Goal: Check status: Check status

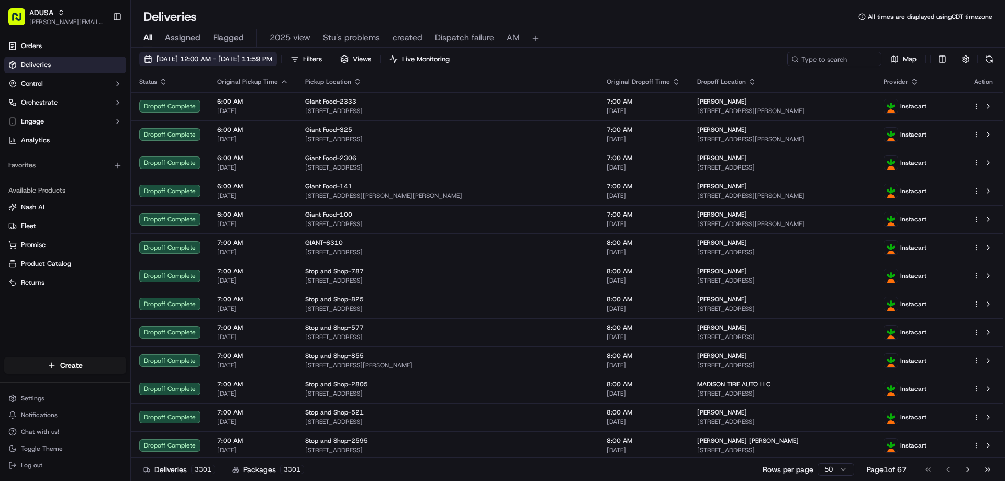
click at [185, 59] on span "[DATE] 12:00 AM - [DATE] 11:59 PM" at bounding box center [215, 58] width 116 height 9
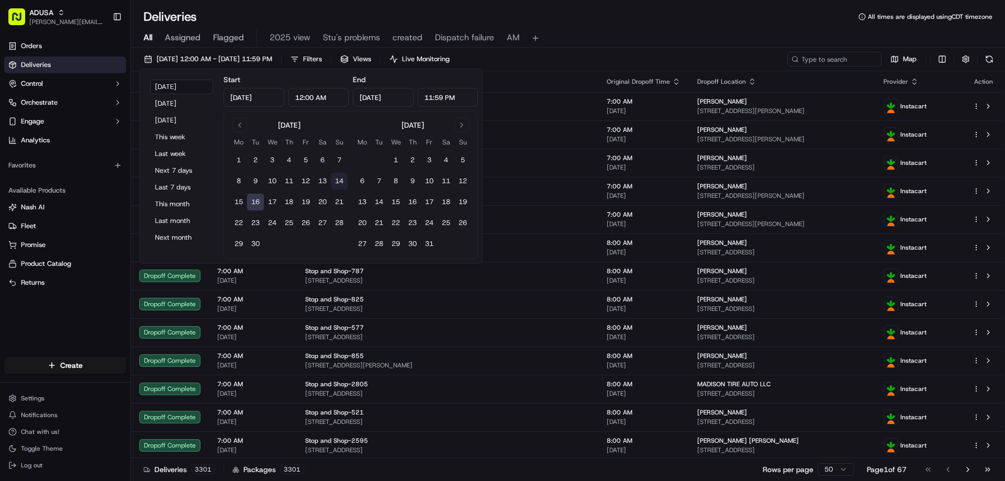
click at [337, 179] on button "14" at bounding box center [339, 181] width 17 height 17
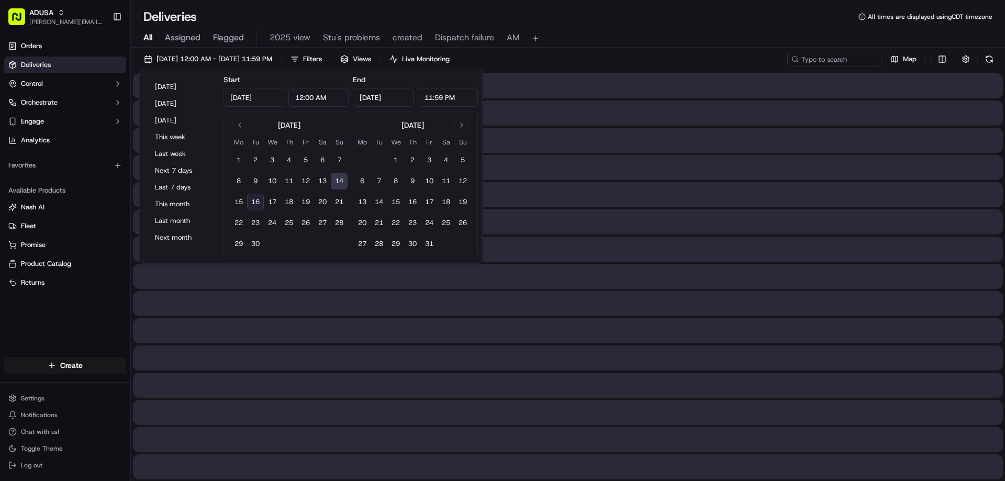
type input "[DATE]"
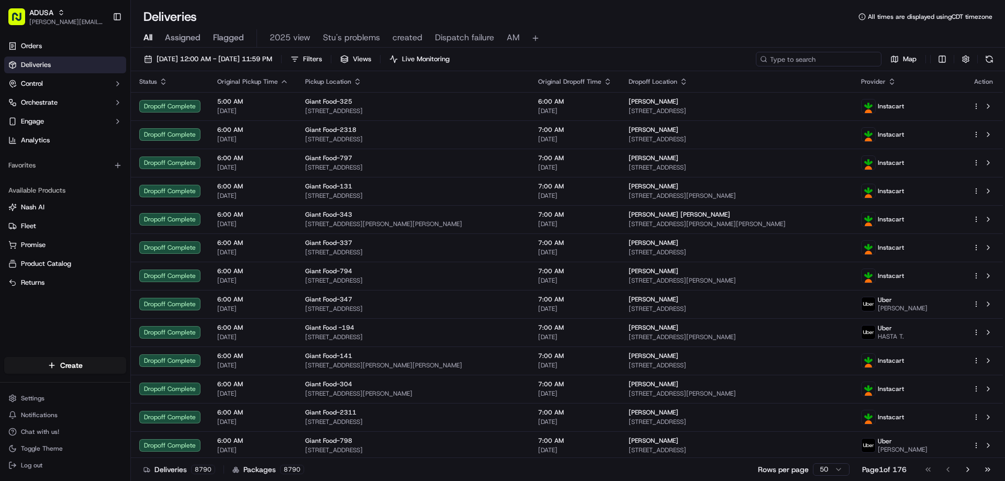
paste input "m715125409"
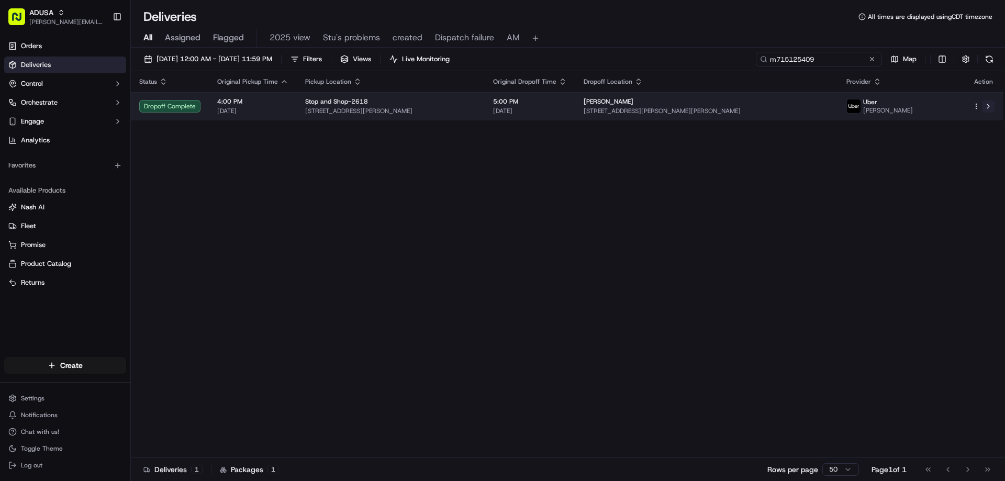
type input "m715125409"
click at [987, 104] on button at bounding box center [988, 106] width 13 height 13
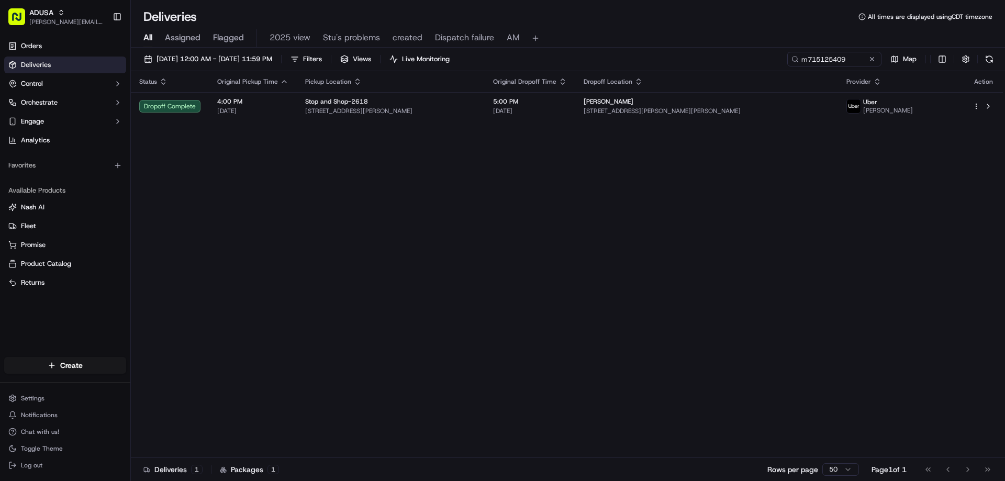
drag, startPoint x: 871, startPoint y: 58, endPoint x: 848, endPoint y: 58, distance: 23.6
click at [870, 58] on button at bounding box center [872, 59] width 10 height 10
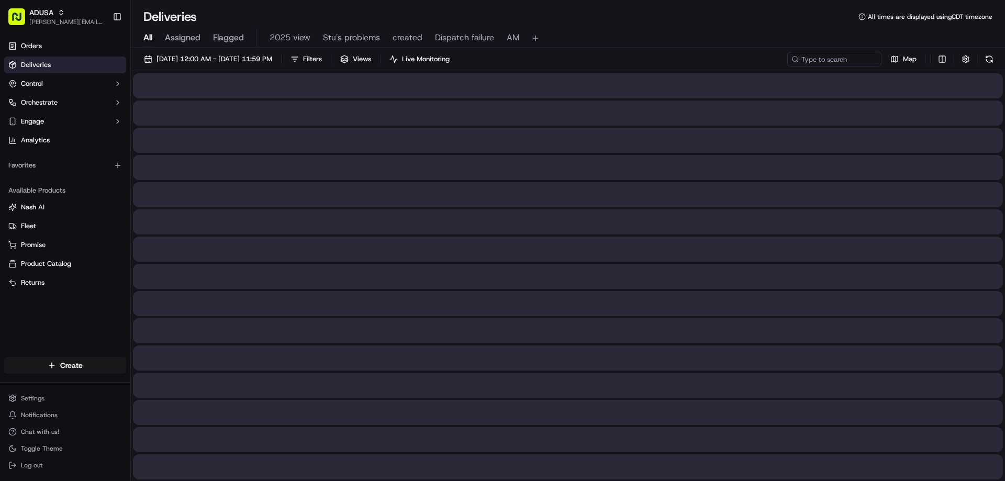
drag, startPoint x: 181, startPoint y: 60, endPoint x: 203, endPoint y: 67, distance: 23.0
click at [181, 60] on span "[DATE] 12:00 AM - [DATE] 11:59 PM" at bounding box center [215, 58] width 116 height 9
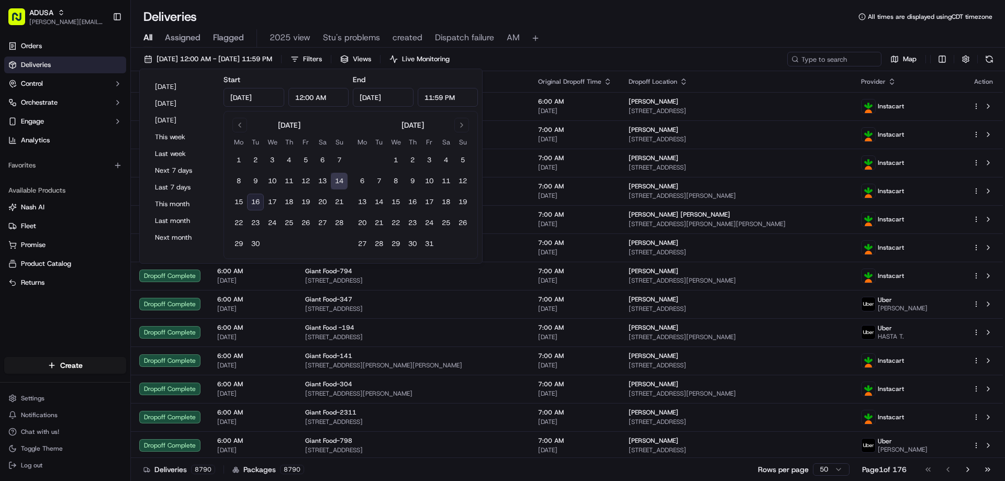
click at [257, 196] on button "16" at bounding box center [255, 202] width 17 height 17
type input "[DATE]"
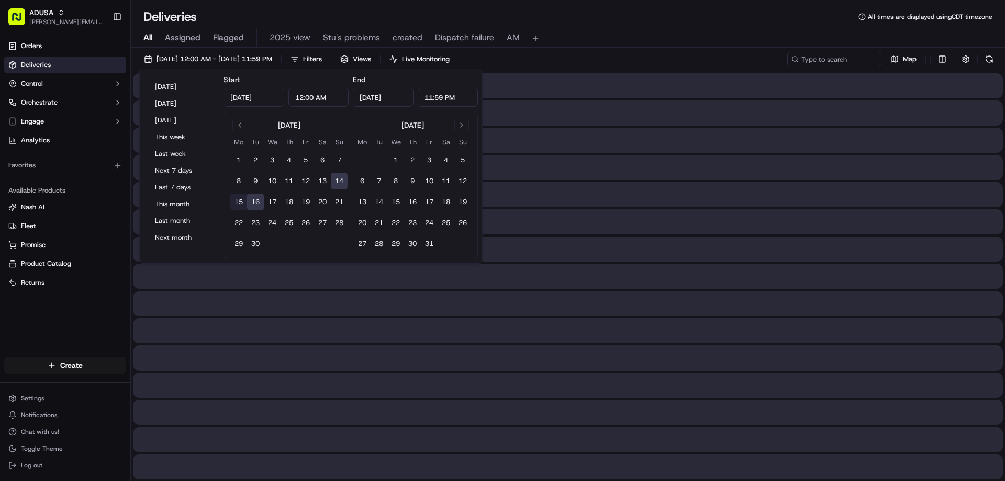
click at [256, 197] on button "16" at bounding box center [255, 202] width 17 height 17
type input "[DATE]"
click at [256, 197] on button "16" at bounding box center [255, 202] width 17 height 17
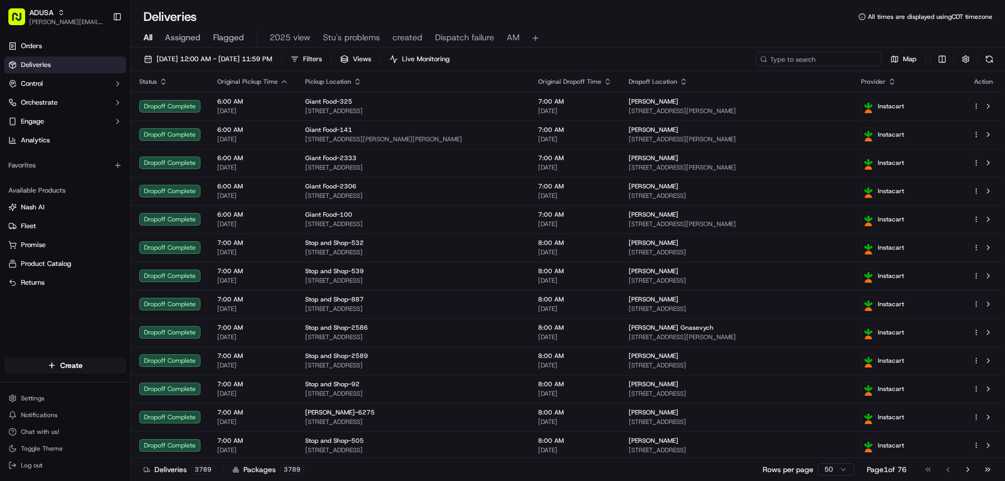
paste input "m715874575"
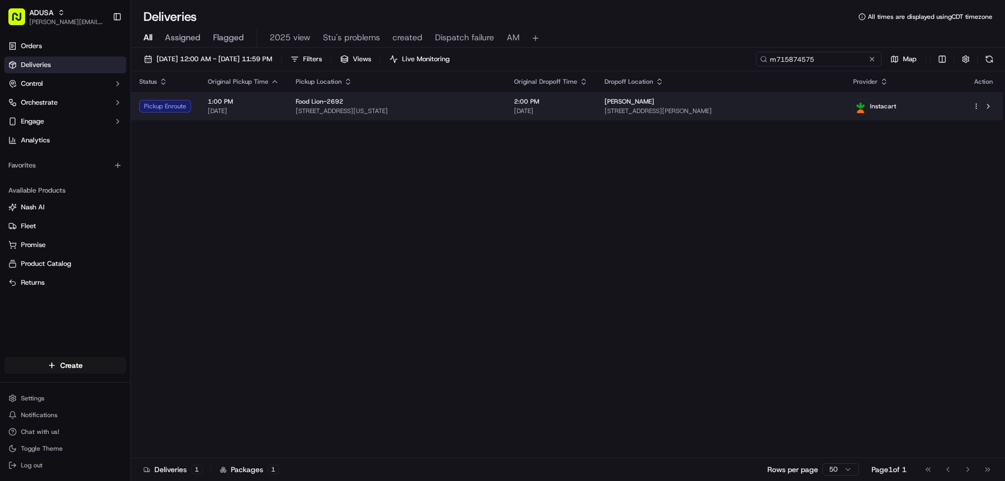
type input "m715874575"
click at [921, 102] on div "Instacart" at bounding box center [905, 106] width 103 height 15
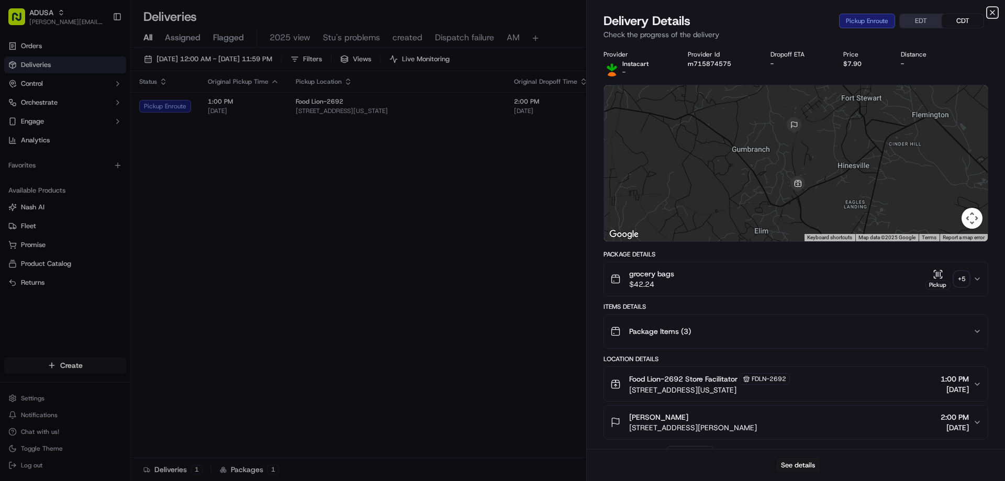
click at [991, 13] on icon "button" at bounding box center [993, 12] width 8 height 8
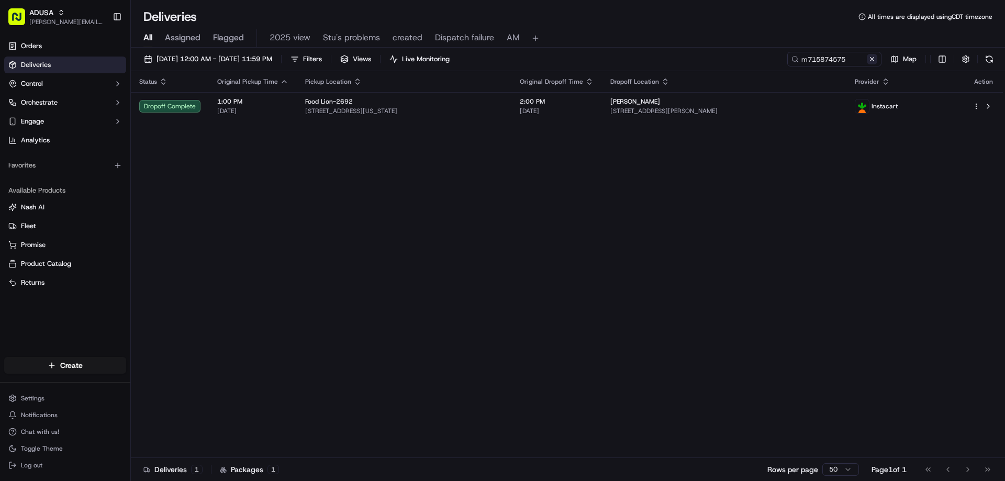
click at [873, 60] on button at bounding box center [872, 59] width 10 height 10
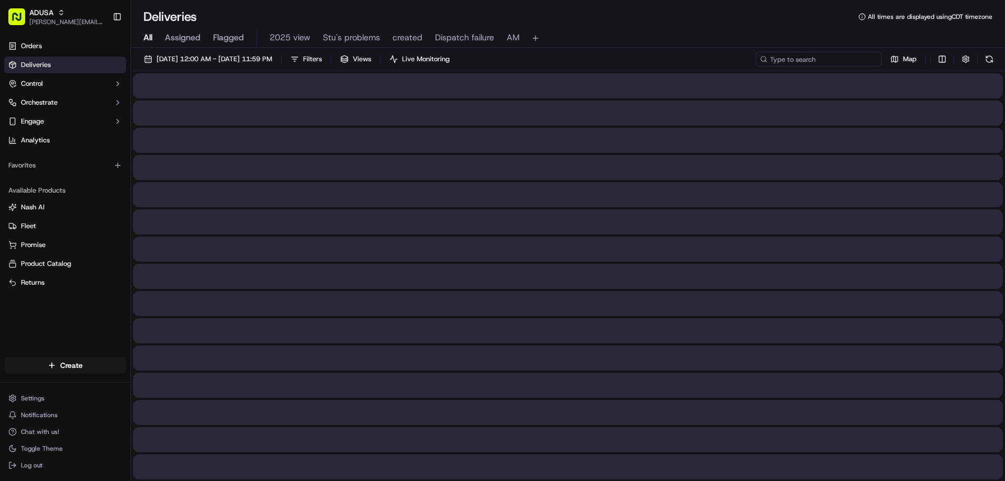
paste input "m714503049"
type input "m714503049"
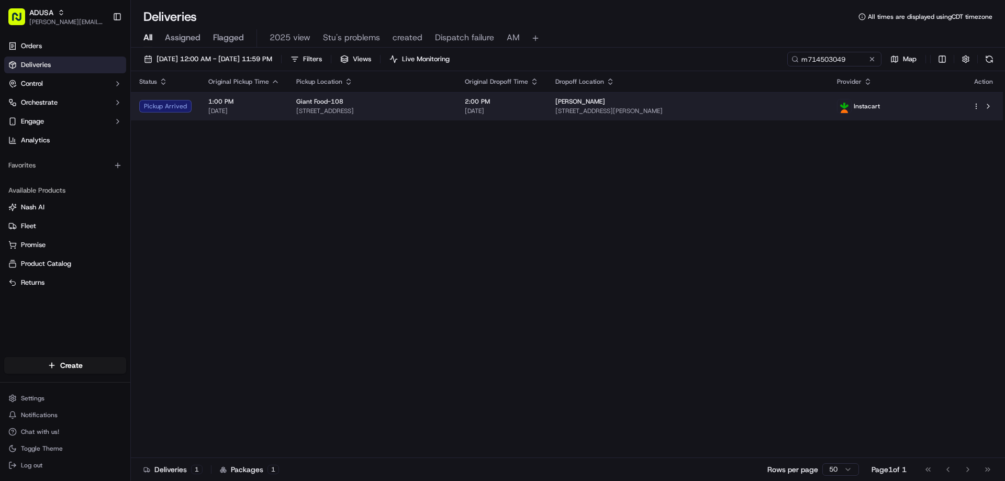
click at [821, 104] on div "[PERSON_NAME]" at bounding box center [688, 101] width 265 height 8
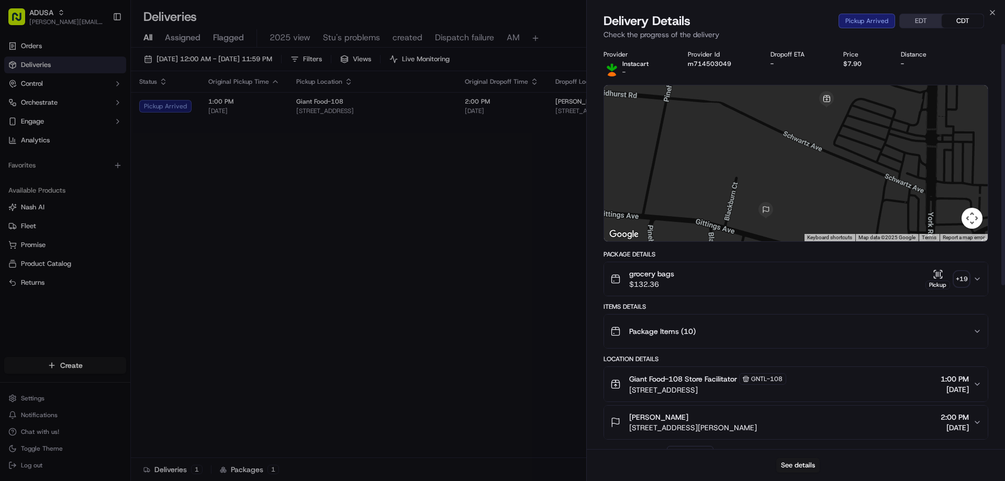
scroll to position [275, 0]
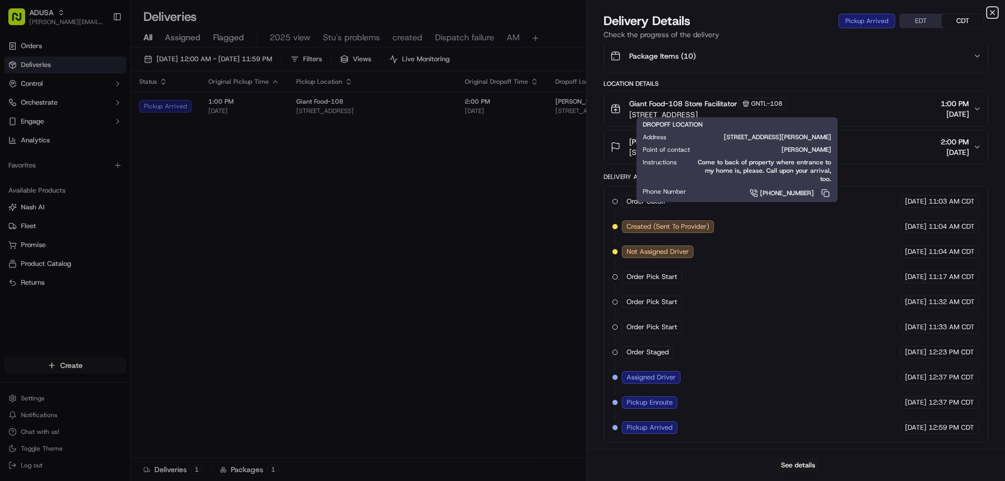
click at [991, 13] on icon "button" at bounding box center [993, 12] width 8 height 8
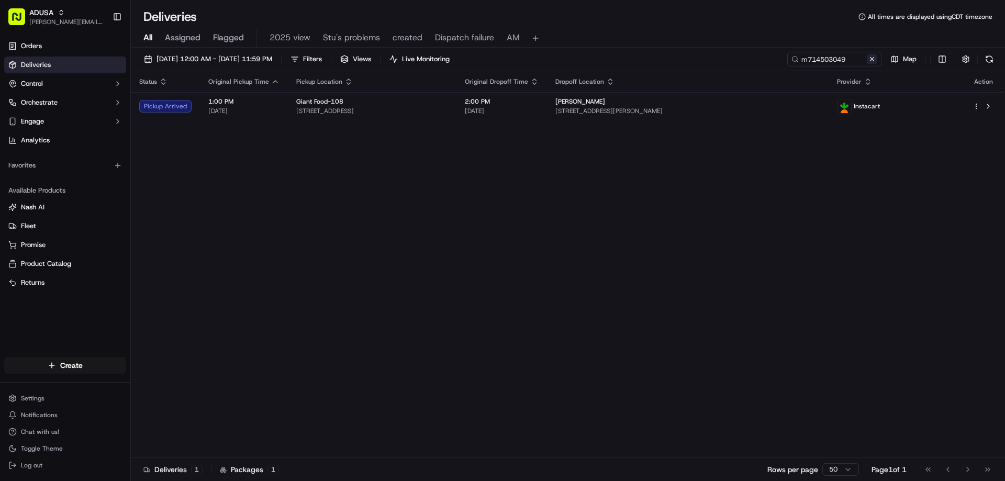
click at [868, 60] on button at bounding box center [872, 59] width 10 height 10
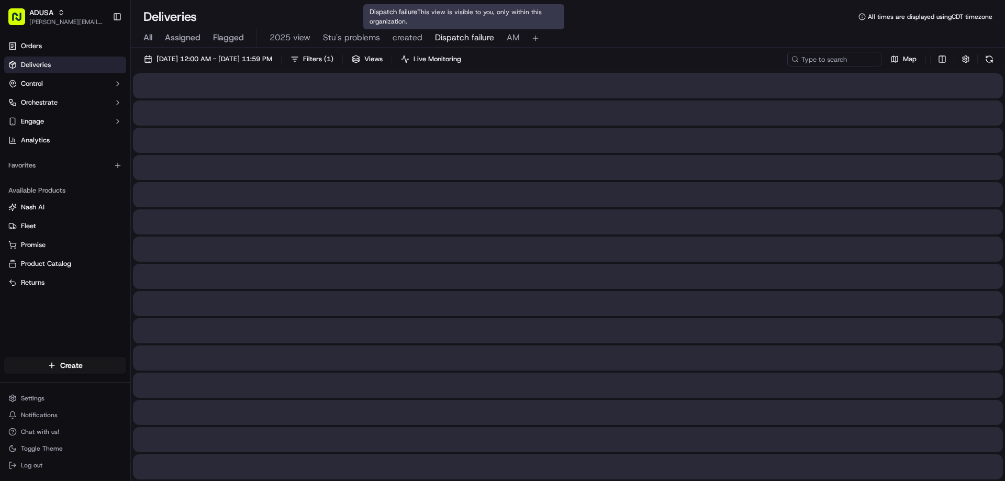
click at [444, 39] on span "Dispatch failure" at bounding box center [464, 37] width 59 height 13
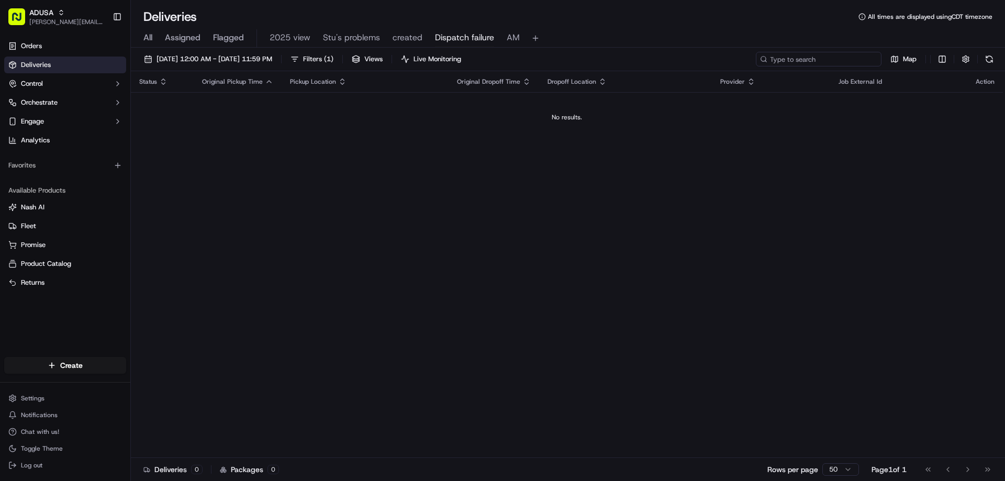
paste input "m715285831"
click at [851, 59] on input "m715285831" at bounding box center [819, 59] width 126 height 15
type input "m715285831"
click at [771, 58] on input "m715285831" at bounding box center [819, 59] width 126 height 15
click at [872, 60] on button at bounding box center [872, 59] width 10 height 10
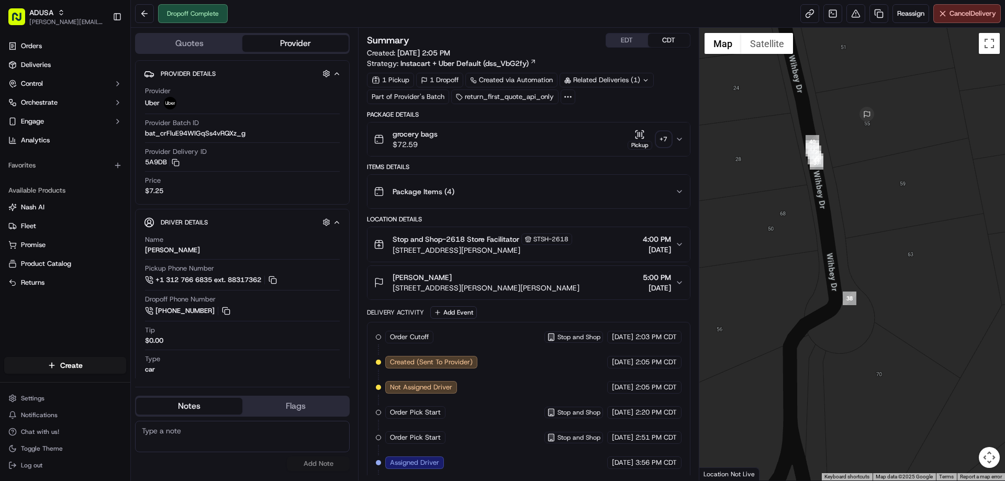
drag, startPoint x: 805, startPoint y: 100, endPoint x: 843, endPoint y: 230, distance: 135.7
click at [843, 230] on div at bounding box center [853, 254] width 306 height 453
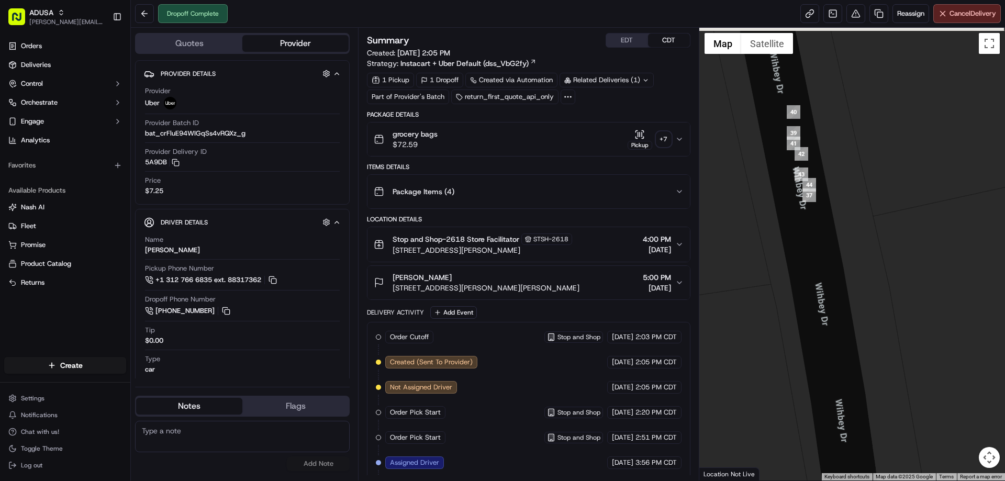
drag, startPoint x: 814, startPoint y: 158, endPoint x: 839, endPoint y: 237, distance: 83.3
click at [839, 237] on div at bounding box center [853, 254] width 306 height 453
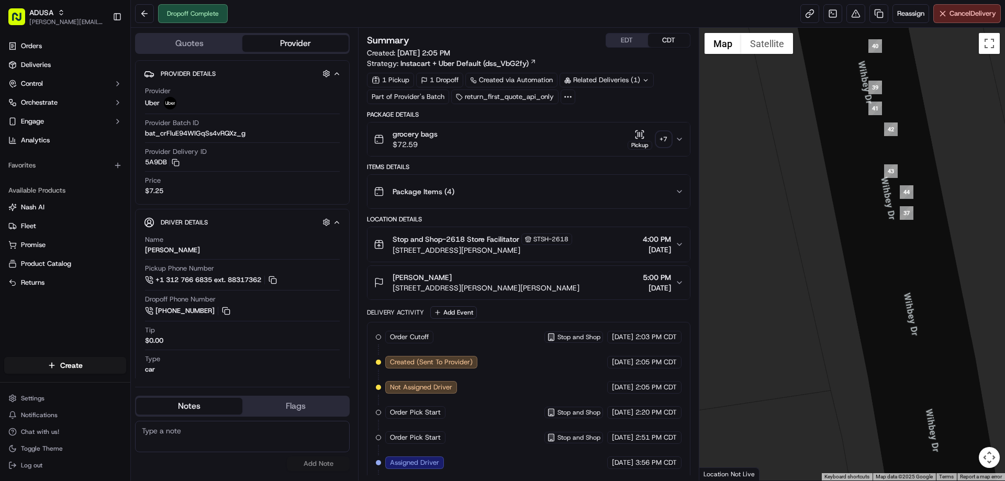
drag, startPoint x: 888, startPoint y: 238, endPoint x: 973, endPoint y: 282, distance: 95.6
click at [975, 283] on div at bounding box center [853, 254] width 306 height 453
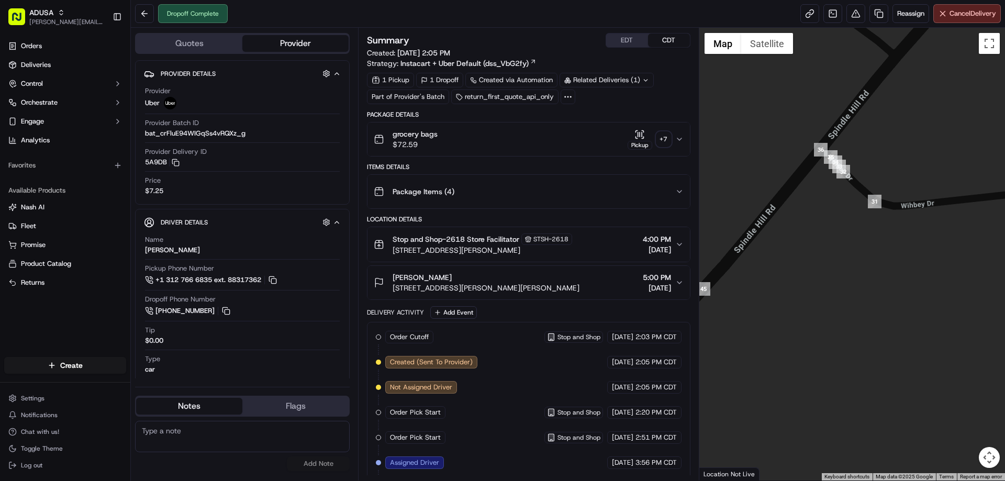
drag, startPoint x: 807, startPoint y: 177, endPoint x: 908, endPoint y: 252, distance: 125.8
click at [908, 252] on div at bounding box center [853, 254] width 306 height 453
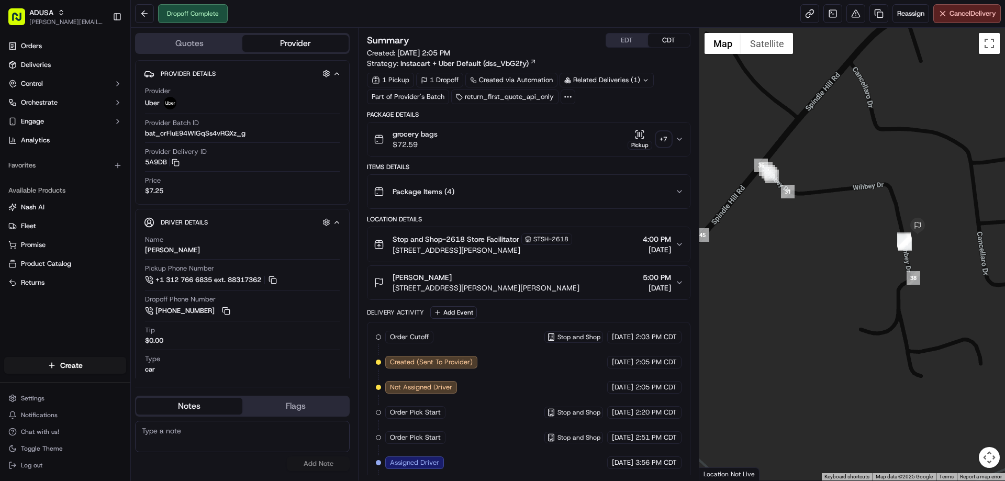
drag, startPoint x: 970, startPoint y: 239, endPoint x: 872, endPoint y: 226, distance: 98.8
click at [873, 226] on div at bounding box center [853, 254] width 306 height 453
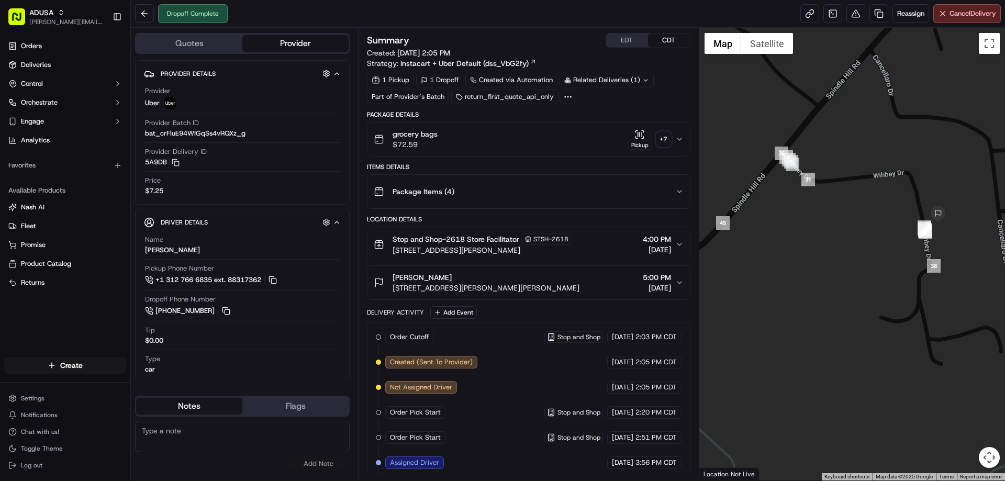
drag, startPoint x: 812, startPoint y: 233, endPoint x: 1063, endPoint y: 221, distance: 251.6
click at [1005, 221] on html "ADUSA raynard.pritchett@adusa.com Toggle Sidebar Orders Deliveries Control Orch…" at bounding box center [502, 240] width 1005 height 481
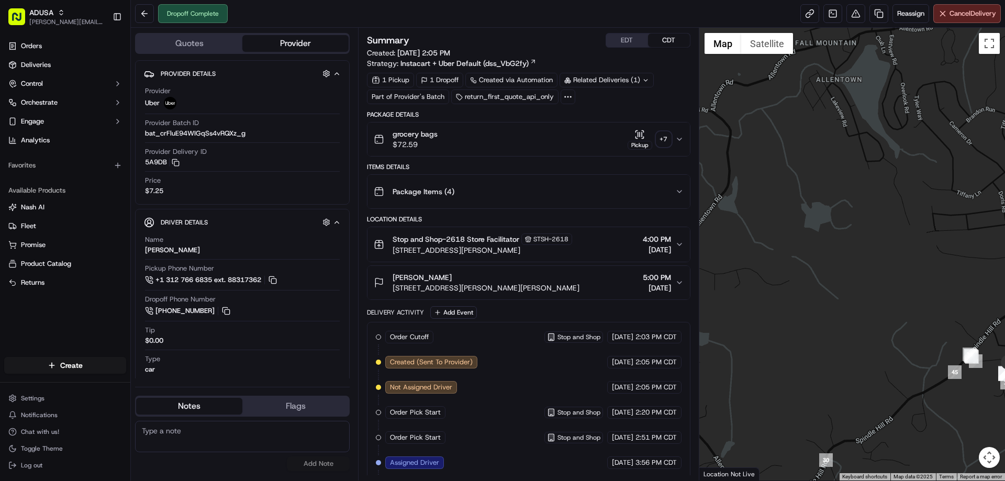
drag, startPoint x: 822, startPoint y: 200, endPoint x: 866, endPoint y: 321, distance: 128.9
click at [893, 362] on div at bounding box center [853, 254] width 306 height 453
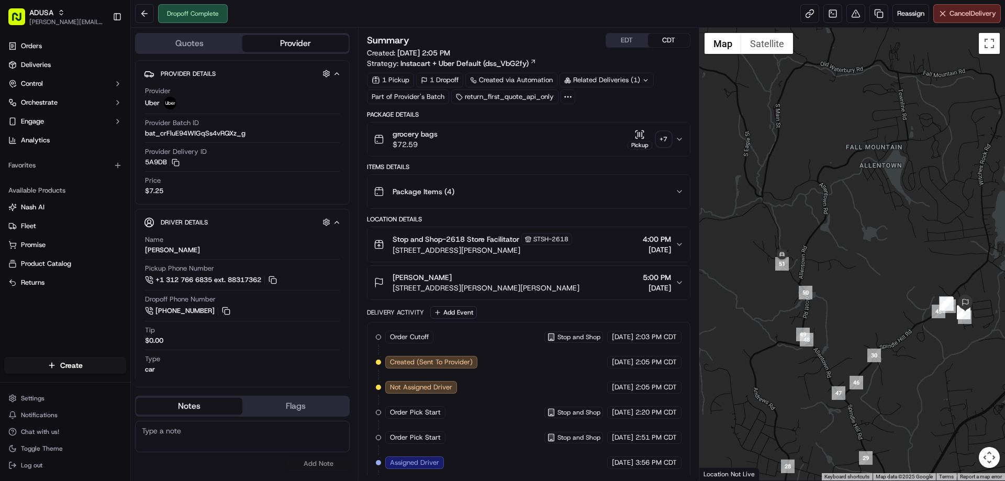
drag, startPoint x: 794, startPoint y: 292, endPoint x: 833, endPoint y: 271, distance: 44.5
click at [833, 271] on div at bounding box center [853, 254] width 306 height 453
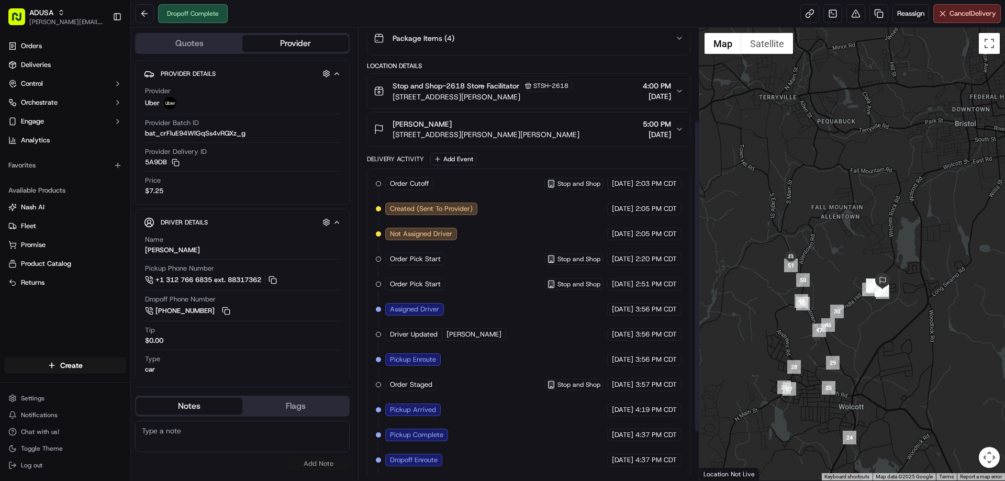
scroll to position [204, 0]
